Goal: Task Accomplishment & Management: Use online tool/utility

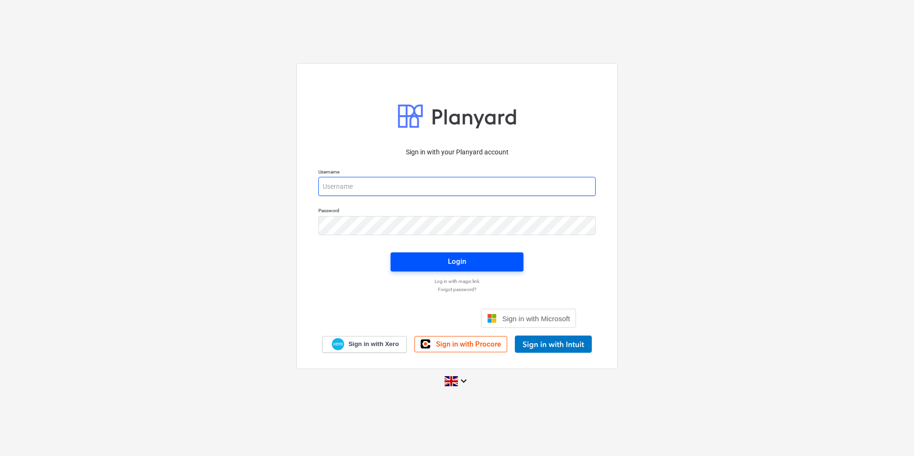
type input "[EMAIL_ADDRESS][DOMAIN_NAME]"
click at [483, 260] on span "Login" at bounding box center [457, 261] width 110 height 12
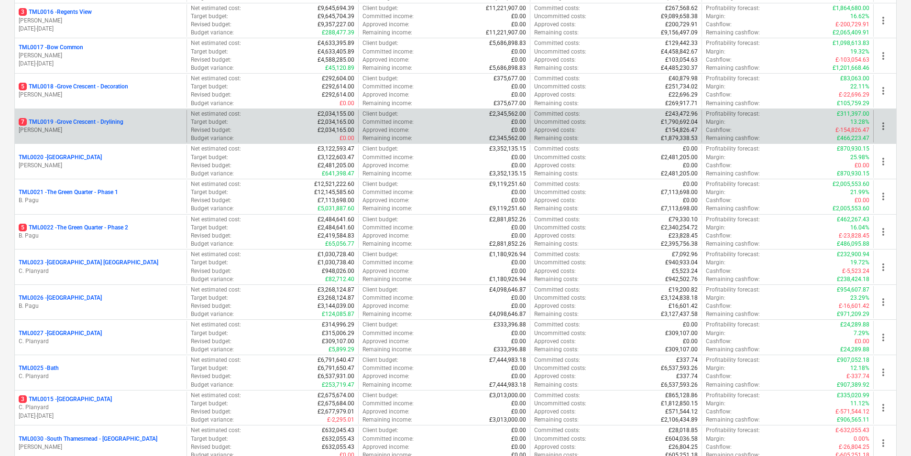
scroll to position [622, 0]
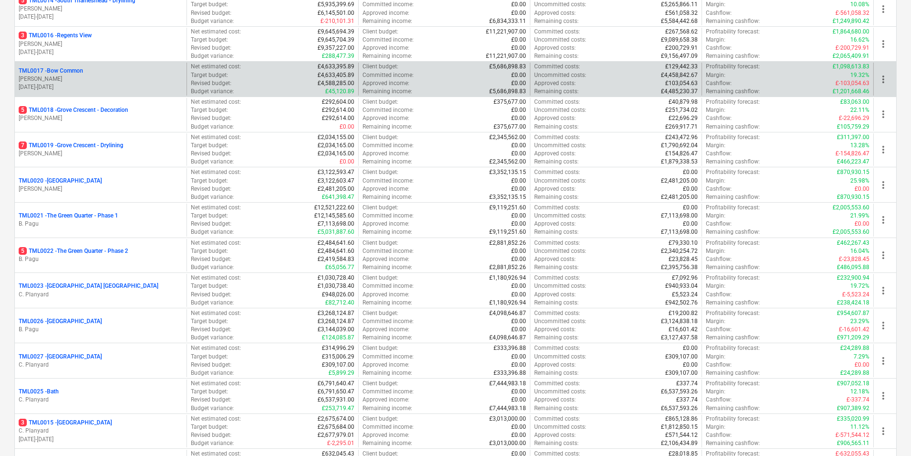
click at [71, 77] on p "[PERSON_NAME]" at bounding box center [101, 79] width 164 height 8
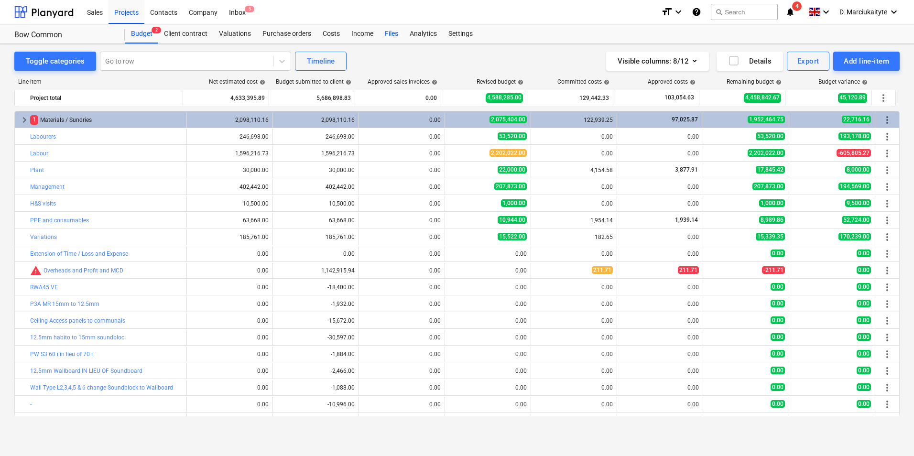
click at [398, 37] on div "Files" at bounding box center [391, 33] width 25 height 19
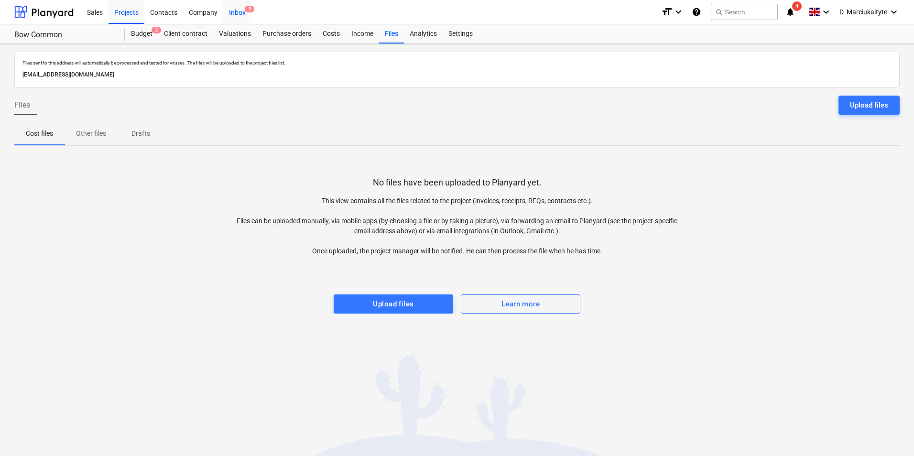
click at [240, 11] on div "Inbox 5" at bounding box center [237, 12] width 28 height 24
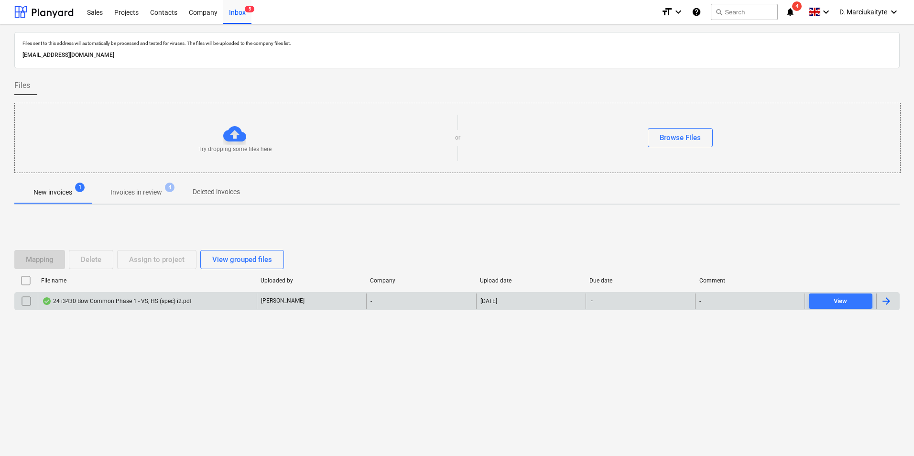
click at [144, 298] on div "24 i3430 Bow Common Phase 1 - VS, HS (spec) i2.pdf" at bounding box center [117, 301] width 150 height 8
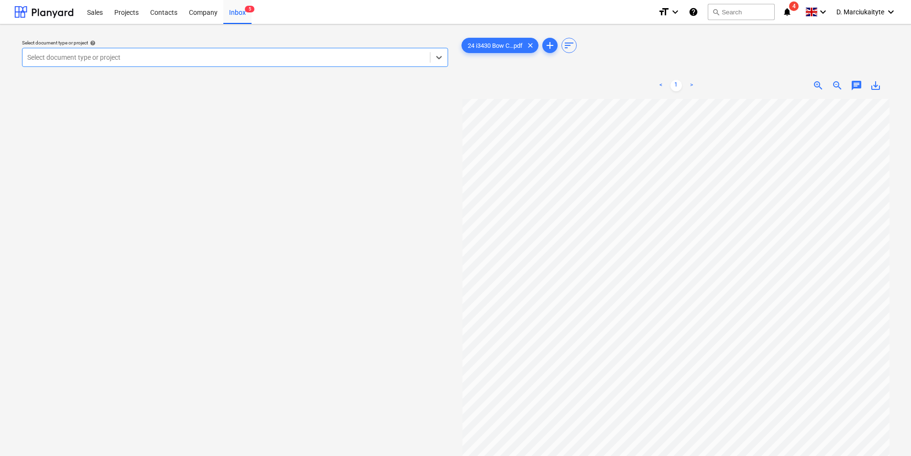
click at [364, 61] on div at bounding box center [226, 58] width 398 height 10
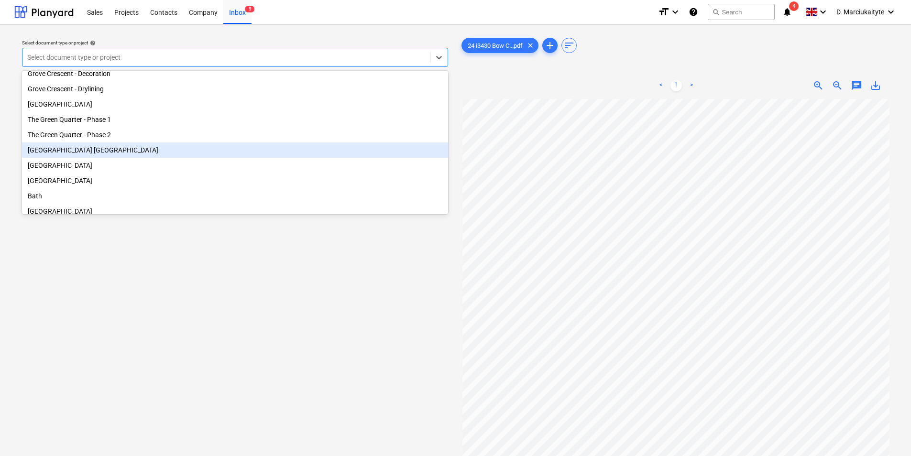
scroll to position [240, 0]
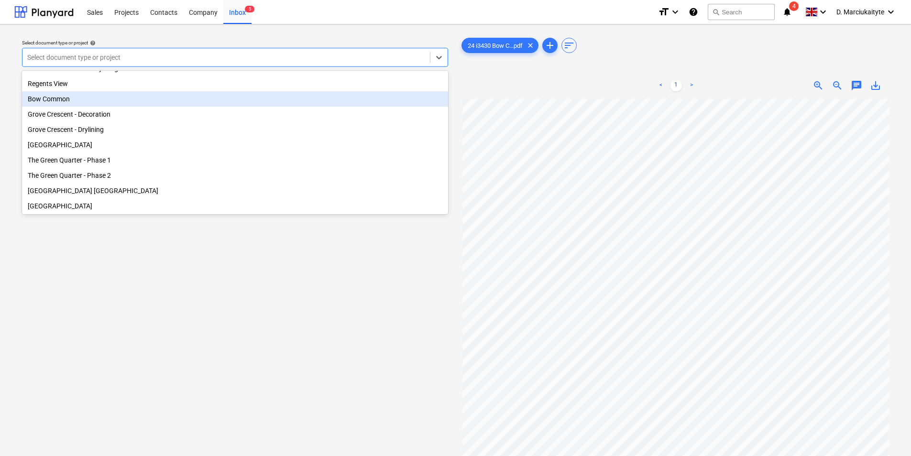
click at [76, 107] on div "Bow Common" at bounding box center [235, 98] width 426 height 15
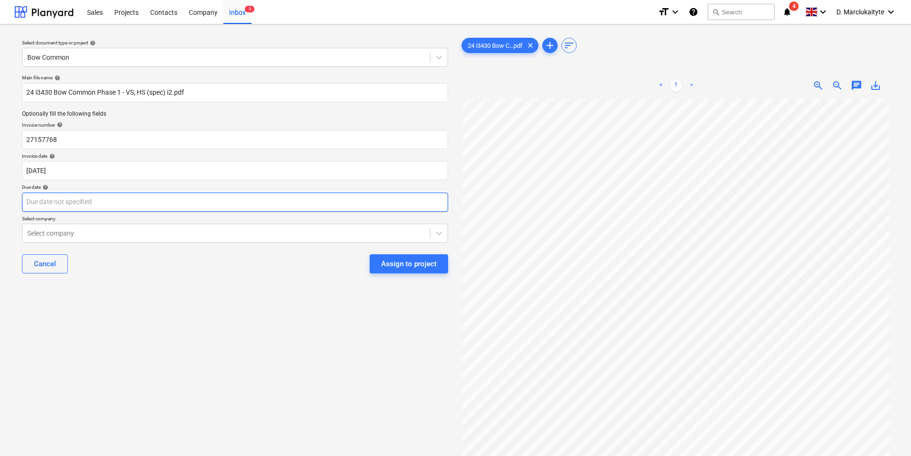
scroll to position [176, 0]
click at [790, 77] on div "< 1 > zoom_in zoom_out chat 0 save_alt" at bounding box center [677, 300] width 434 height 456
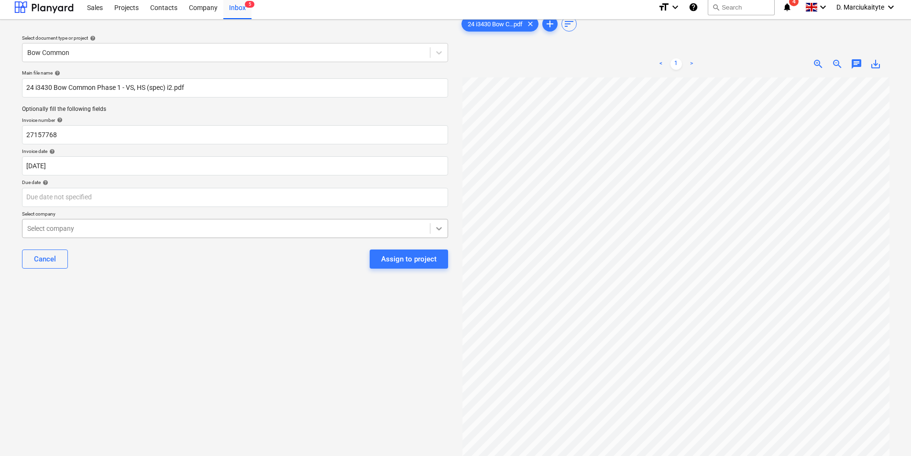
scroll to position [0, 0]
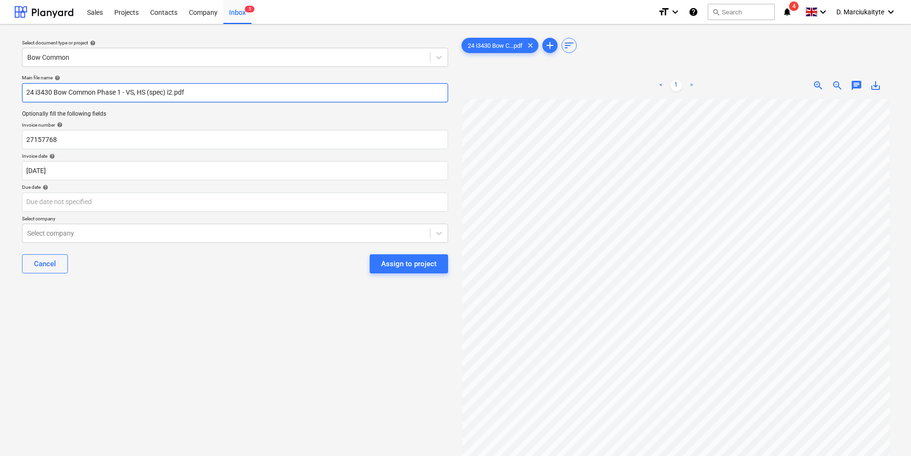
drag, startPoint x: 248, startPoint y: 98, endPoint x: -2, endPoint y: 81, distance: 250.7
click at [0, 81] on html "Sales Projects Contacts Company Inbox 5 format_size keyboard_arrow_down help se…" at bounding box center [455, 228] width 911 height 456
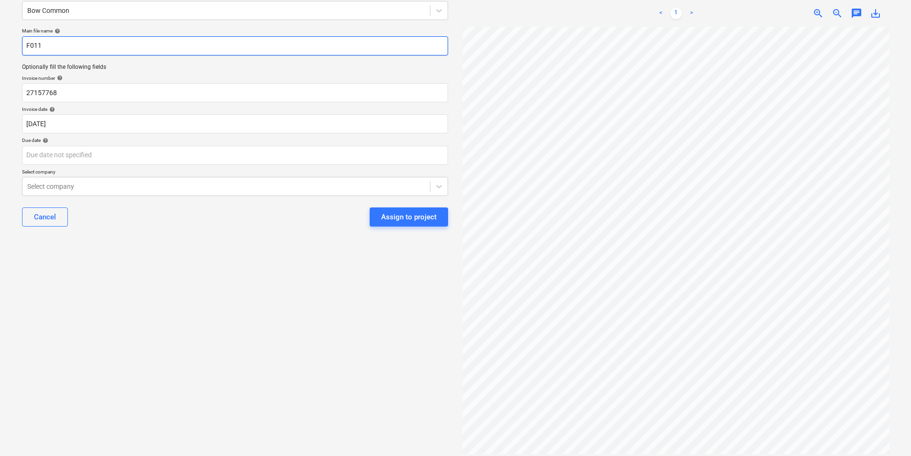
scroll to position [84, 0]
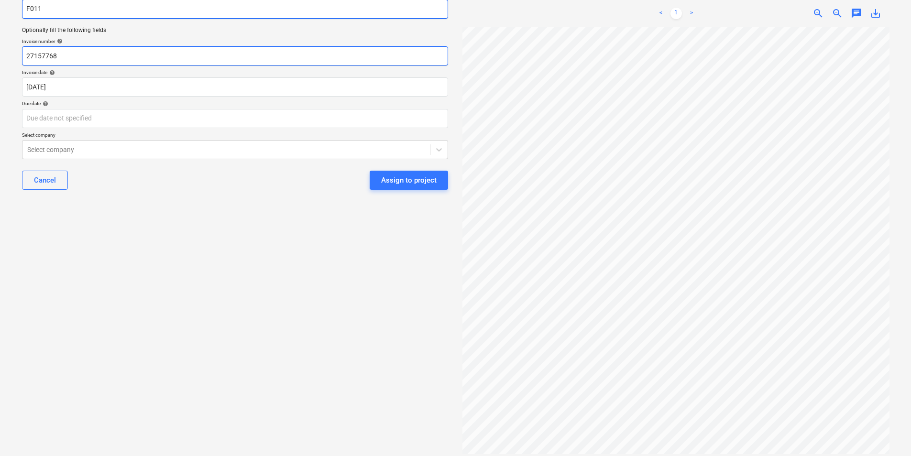
type input "F011"
drag, startPoint x: 78, startPoint y: 53, endPoint x: 0, endPoint y: 39, distance: 79.7
click at [0, 39] on html "Sales Projects Contacts Company Inbox 5 format_size keyboard_arrow_down help se…" at bounding box center [455, 144] width 911 height 456
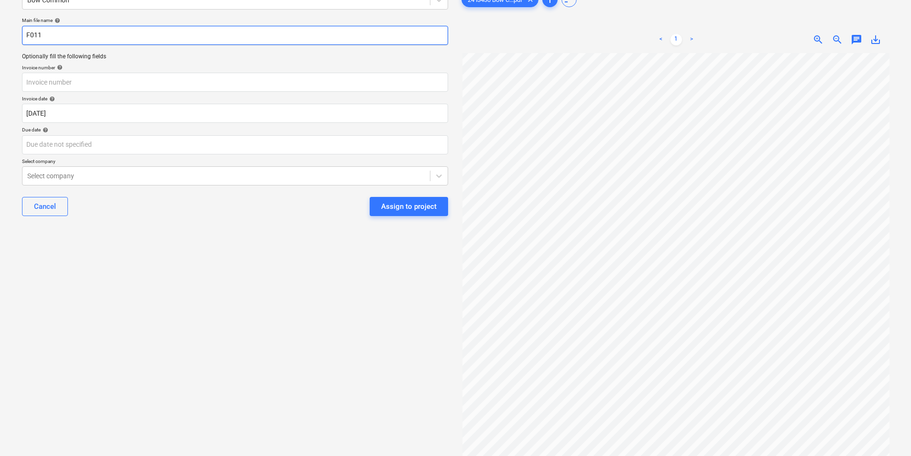
drag, startPoint x: 45, startPoint y: 8, endPoint x: 0, endPoint y: 1, distance: 45.5
click at [0, 1] on html "Sales Projects Contacts Company Inbox 5 format_size keyboard_arrow_down help se…" at bounding box center [455, 171] width 911 height 456
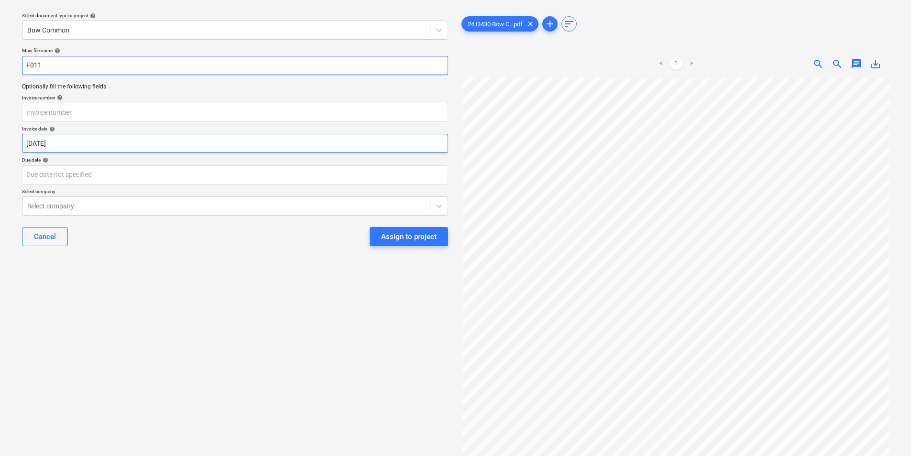
paste input "text"
type input "F011"
drag, startPoint x: 83, startPoint y: 63, endPoint x: 0, endPoint y: 55, distance: 83.2
click at [0, 54] on html "Sales Projects Contacts Company Inbox 5 format_size keyboard_arrow_down help se…" at bounding box center [455, 201] width 911 height 456
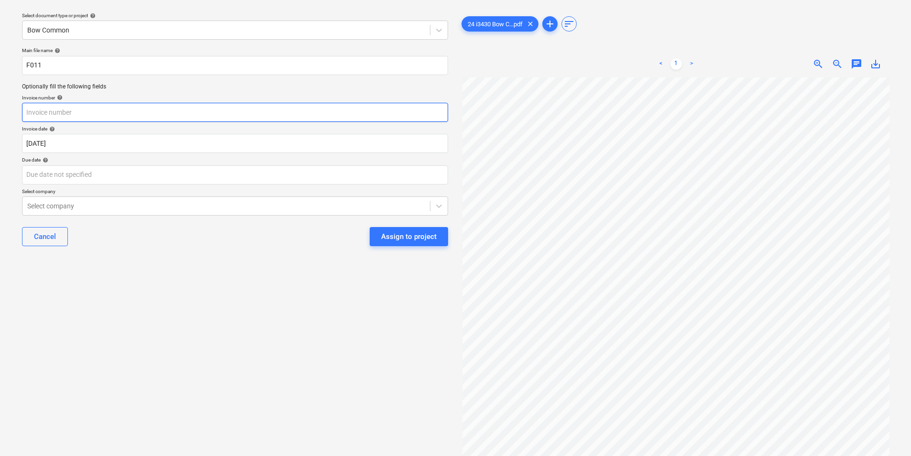
click at [203, 112] on input "text" at bounding box center [235, 112] width 426 height 19
paste input "F011"
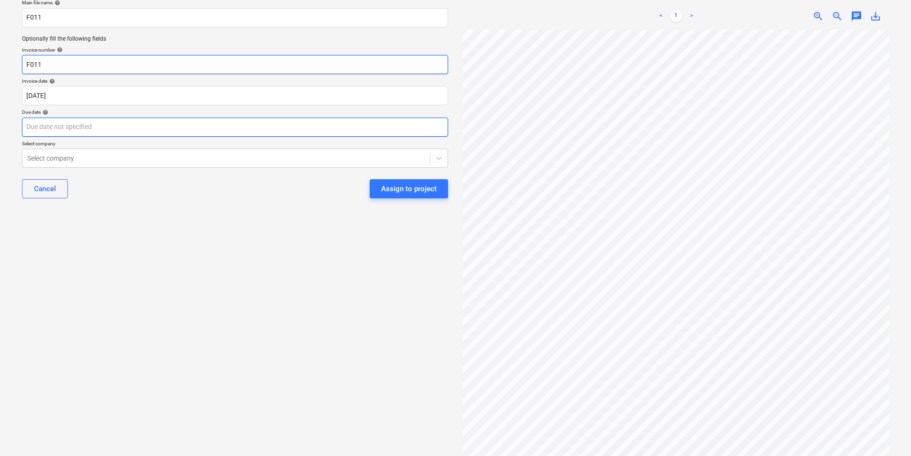
scroll to position [0, 0]
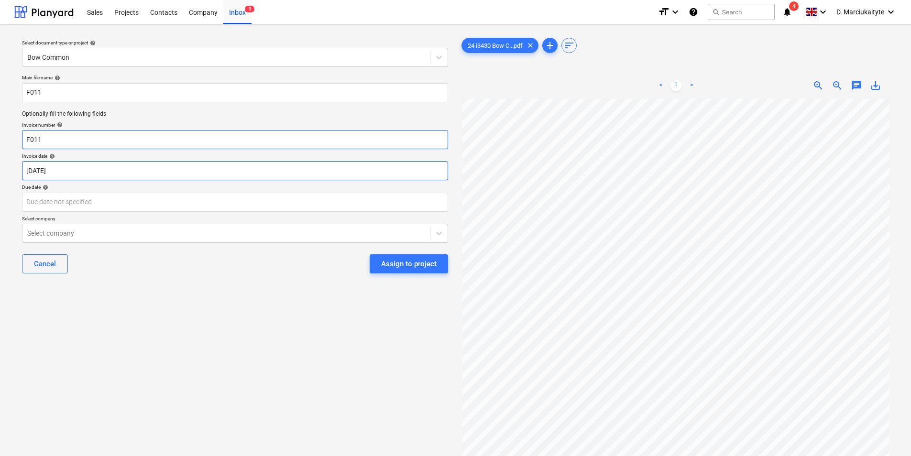
type input "F011"
click at [99, 174] on body "Sales Projects Contacts Company Inbox 5 format_size keyboard_arrow_down help se…" at bounding box center [455, 228] width 911 height 456
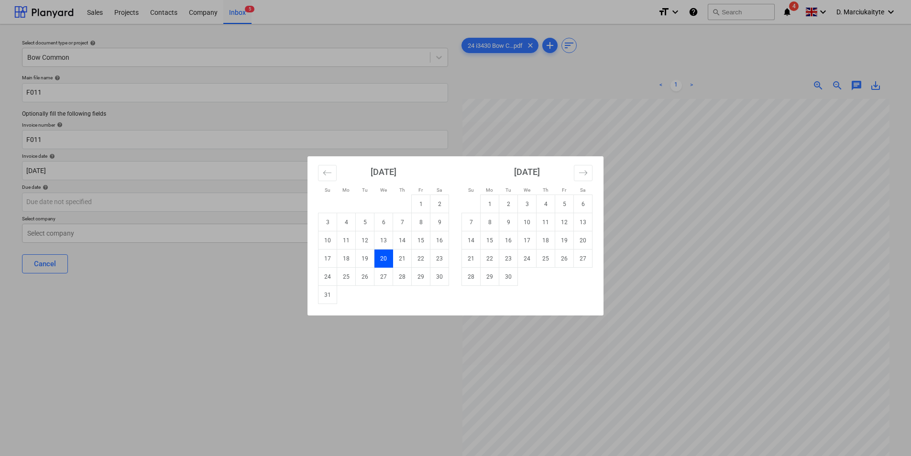
click at [424, 258] on td "22" at bounding box center [421, 259] width 19 height 18
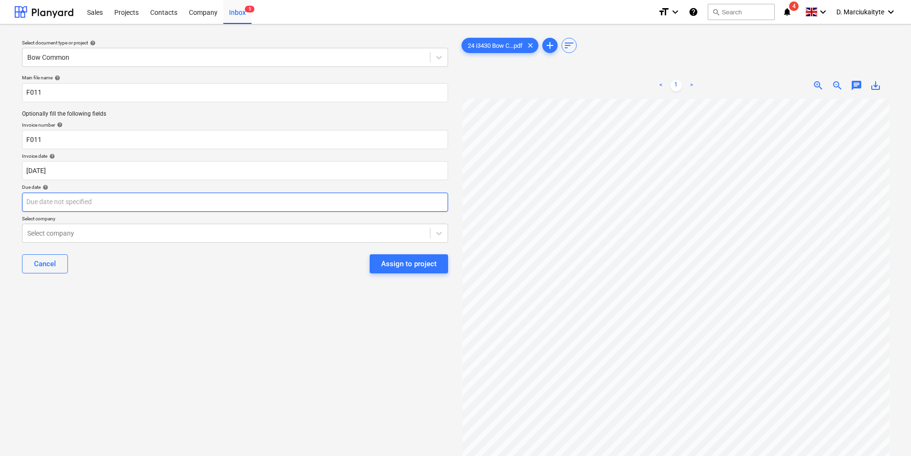
click at [120, 196] on body "Sales Projects Contacts Company Inbox 5 format_size keyboard_arrow_down help se…" at bounding box center [455, 228] width 911 height 456
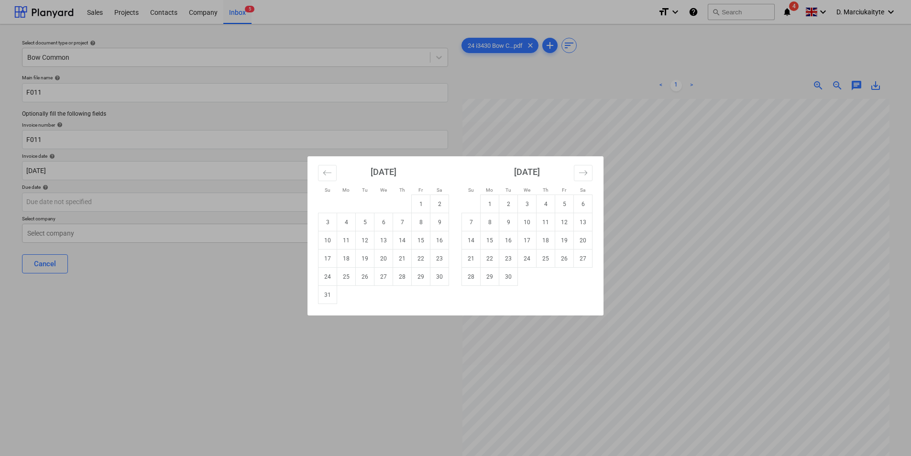
click at [491, 110] on div "Su Mo Tu We Th Fr Sa Su Mo Tu We Th Fr Sa [DATE] 1 2 3 4 5 6 7 8 9 10 11 12 13 …" at bounding box center [455, 228] width 911 height 456
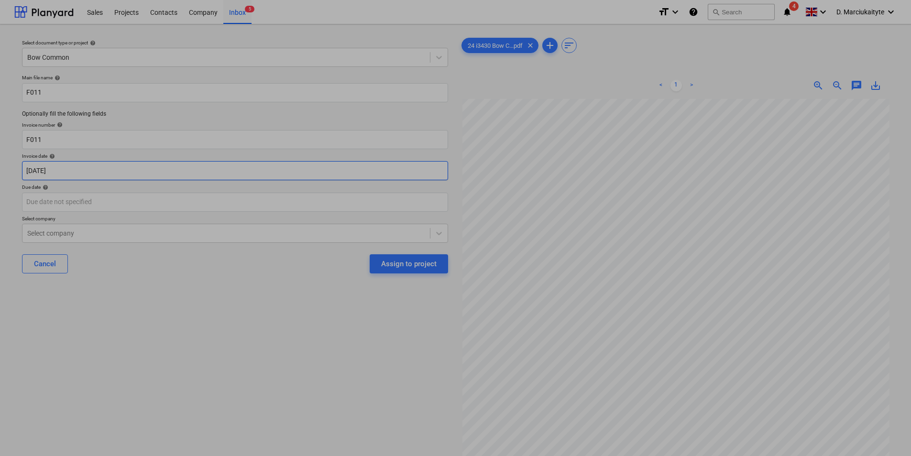
click at [148, 176] on body "Sales Projects Contacts Company Inbox 5 format_size keyboard_arrow_down help se…" at bounding box center [455, 228] width 911 height 456
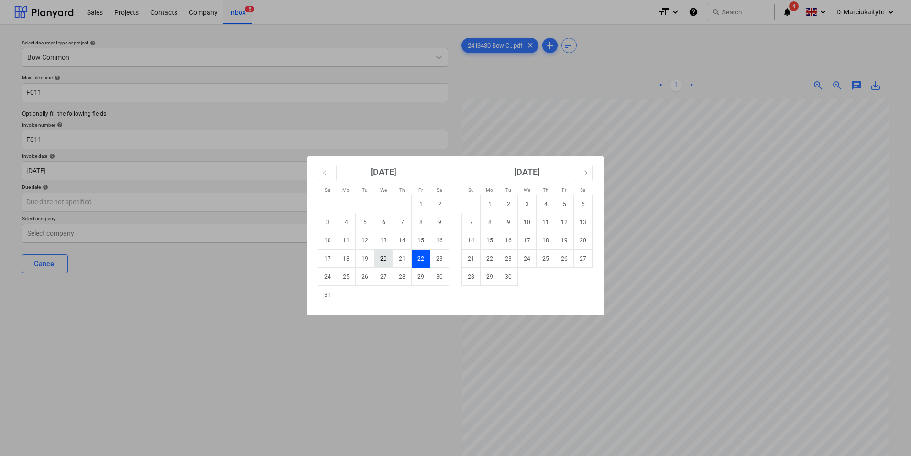
click at [384, 258] on td "20" at bounding box center [383, 259] width 19 height 18
type input "[DATE]"
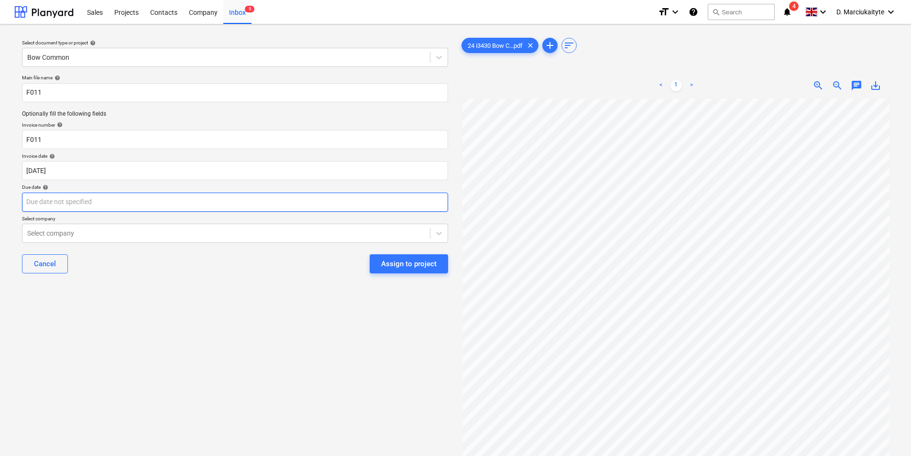
click at [191, 200] on body "Sales Projects Contacts Company Inbox 5 format_size keyboard_arrow_down help se…" at bounding box center [455, 228] width 911 height 456
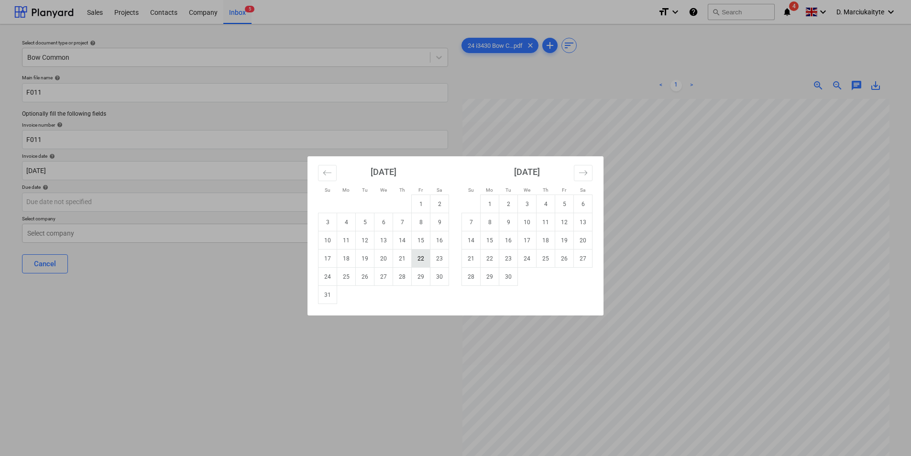
click at [426, 261] on td "22" at bounding box center [421, 259] width 19 height 18
type input "[DATE]"
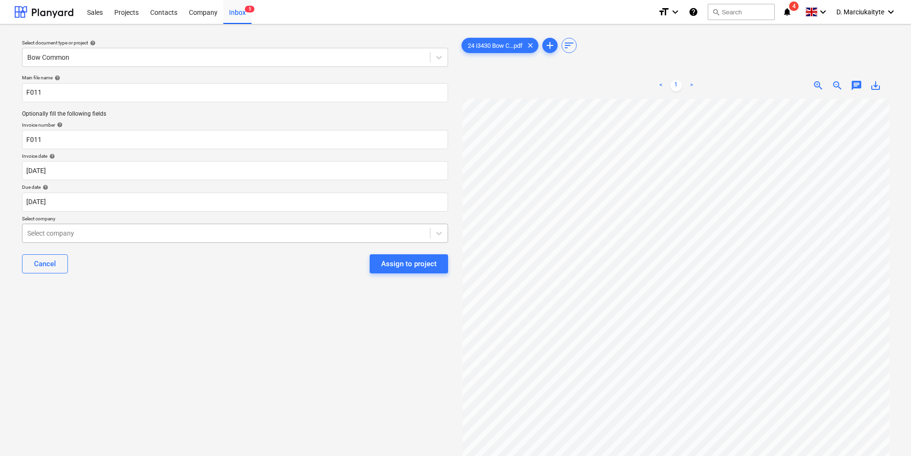
click at [95, 230] on div "Select company" at bounding box center [226, 233] width 408 height 13
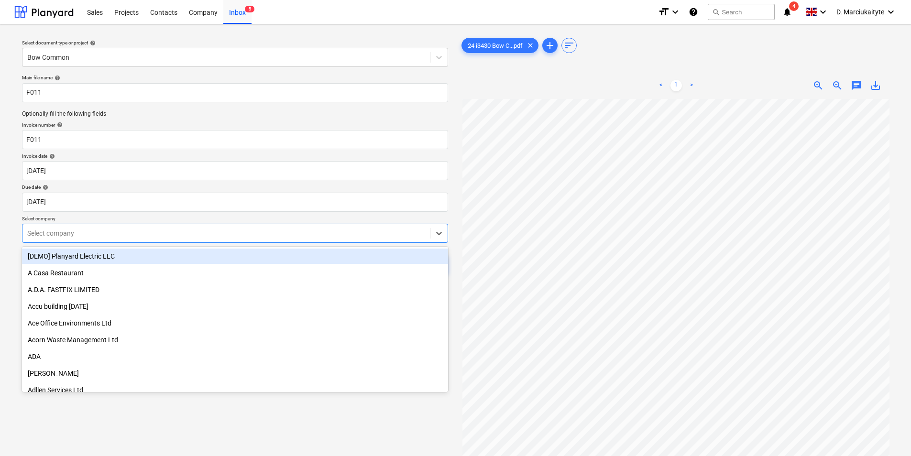
click at [83, 233] on div at bounding box center [226, 234] width 398 height 10
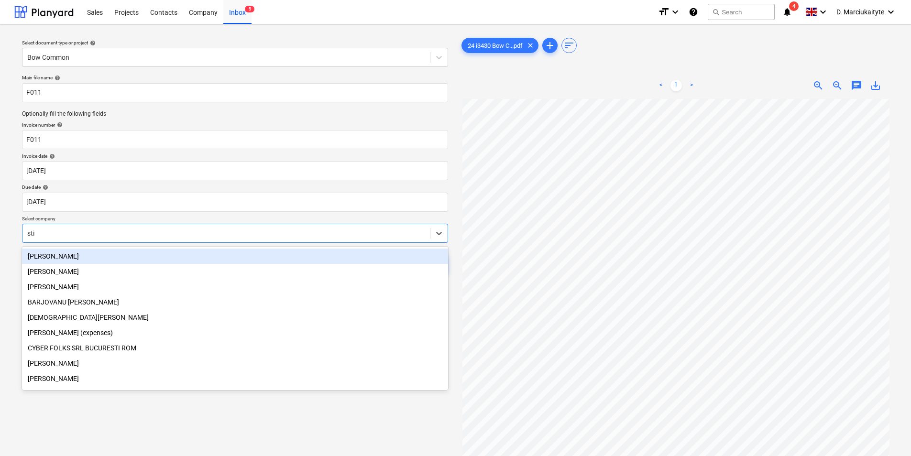
type input "stil"
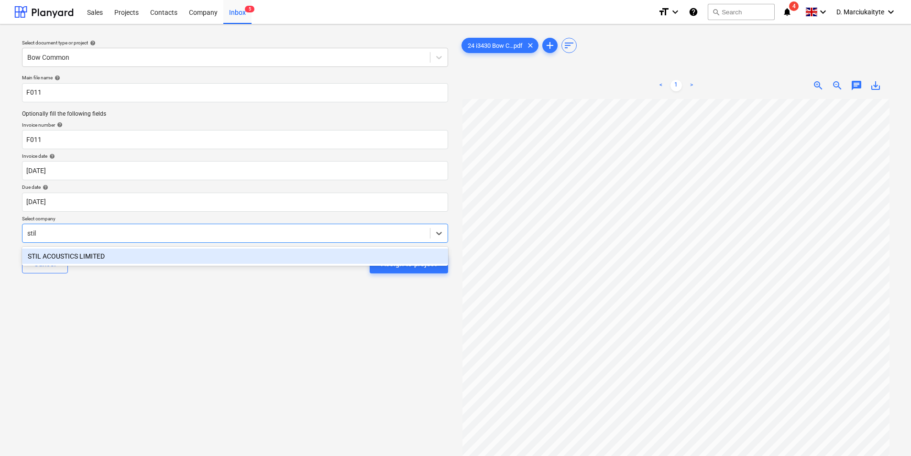
click at [155, 255] on div "STIL ACOUSTICS LIMITED" at bounding box center [235, 256] width 426 height 15
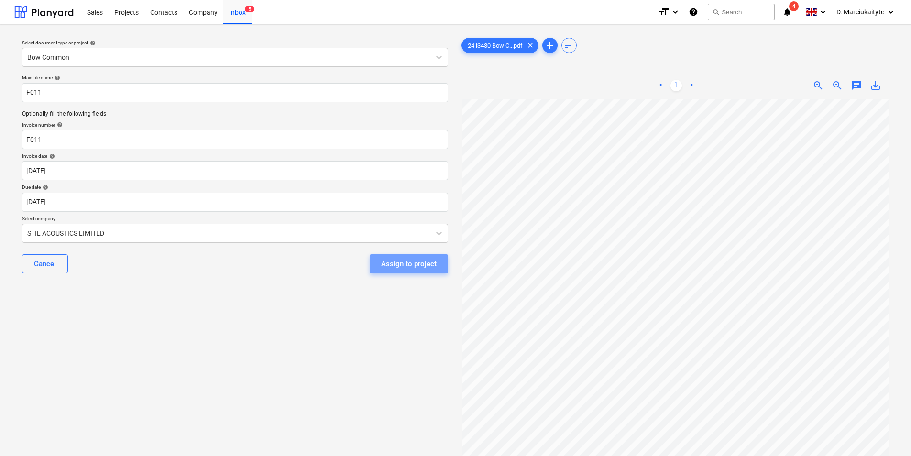
click at [397, 259] on button "Assign to project" at bounding box center [409, 263] width 78 height 19
